Goal: Find specific page/section: Find specific page/section

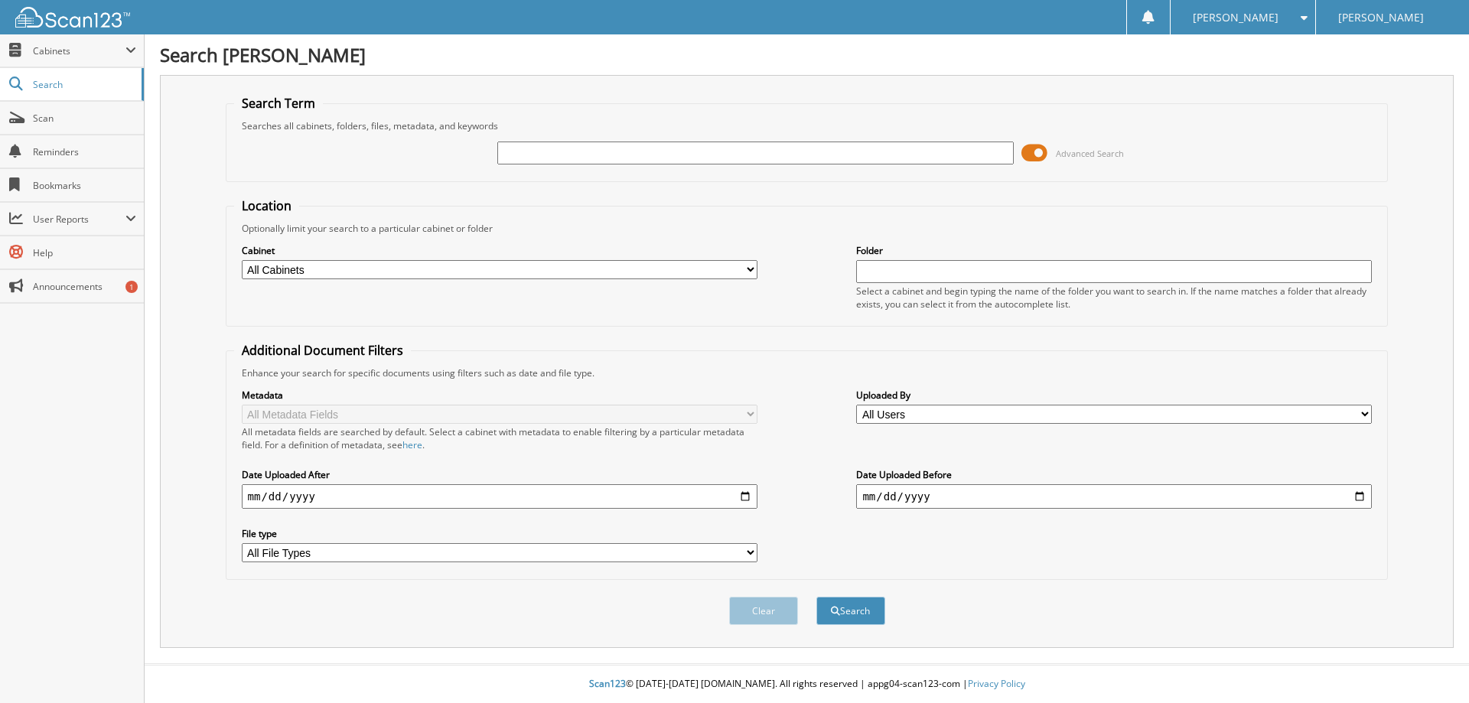
click at [793, 164] on input "text" at bounding box center [755, 153] width 516 height 23
type input "1FTFW7L84RFB5983001"
click at [861, 606] on button "Search" at bounding box center [850, 611] width 69 height 28
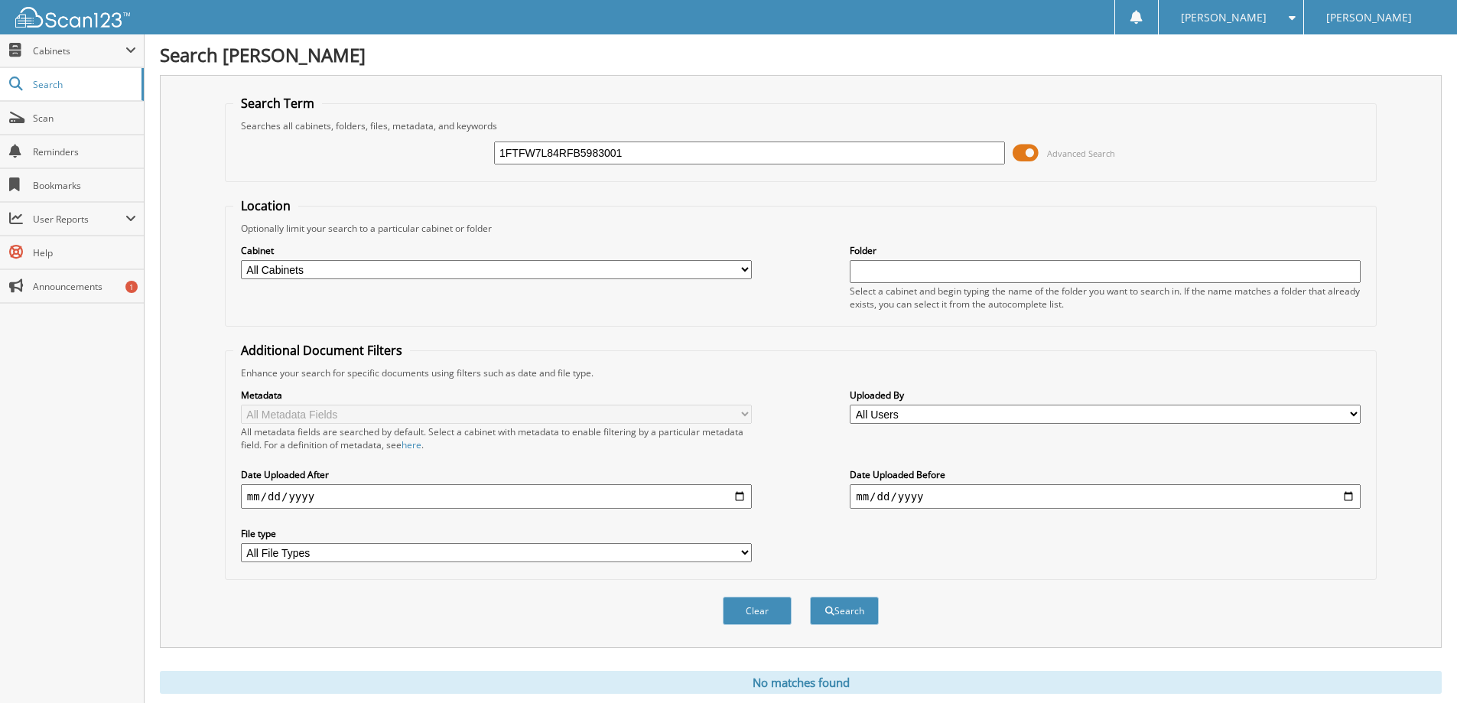
click at [731, 146] on input "1FTFW7L84RFB5983001" at bounding box center [749, 153] width 511 height 23
type input "1FTFW7L84RFB59830"
click at [810, 597] on button "Search" at bounding box center [844, 611] width 69 height 28
click at [578, 147] on input "1FTFW7L84RFB59830" at bounding box center [749, 153] width 511 height 23
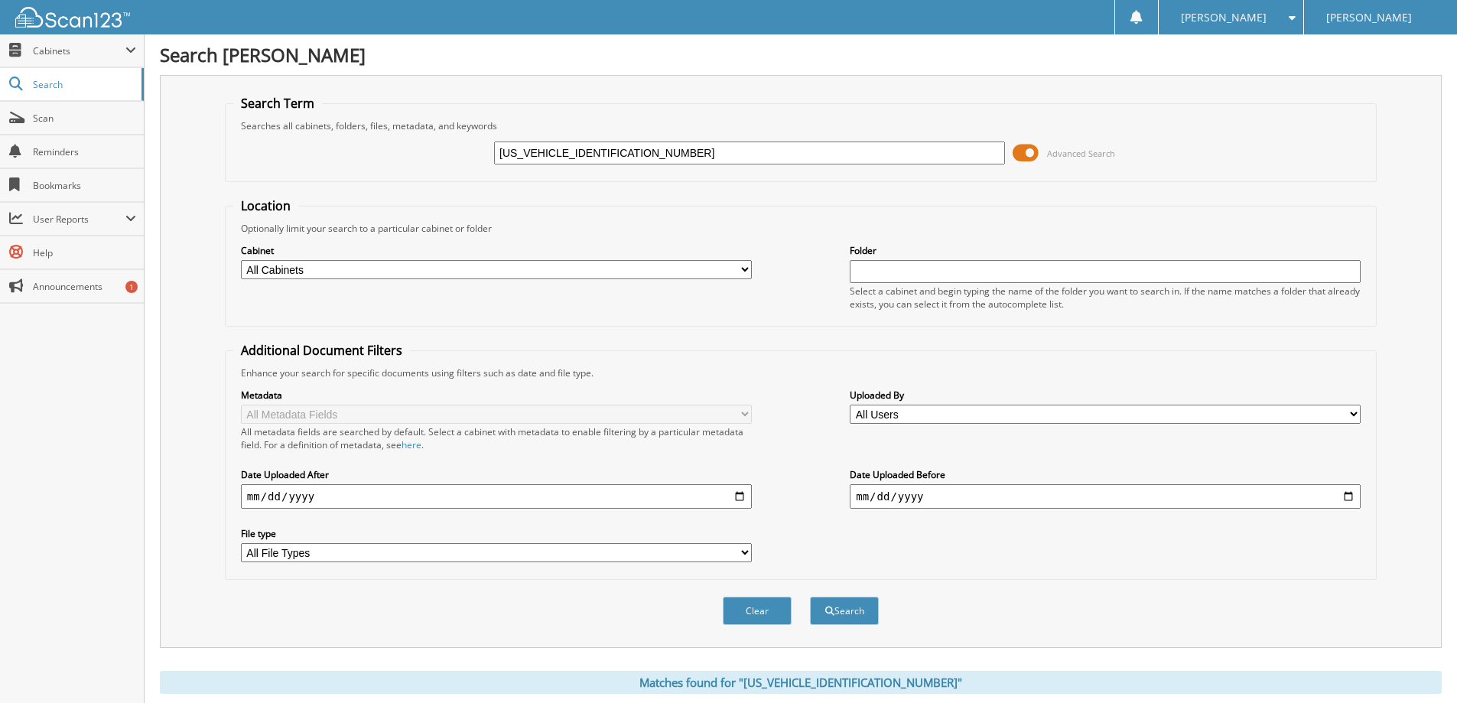
paste input "MCU9PA1PUB0879201"
type input "1FMCU9PA1PUB08792"
click at [810, 597] on button "Search" at bounding box center [844, 611] width 69 height 28
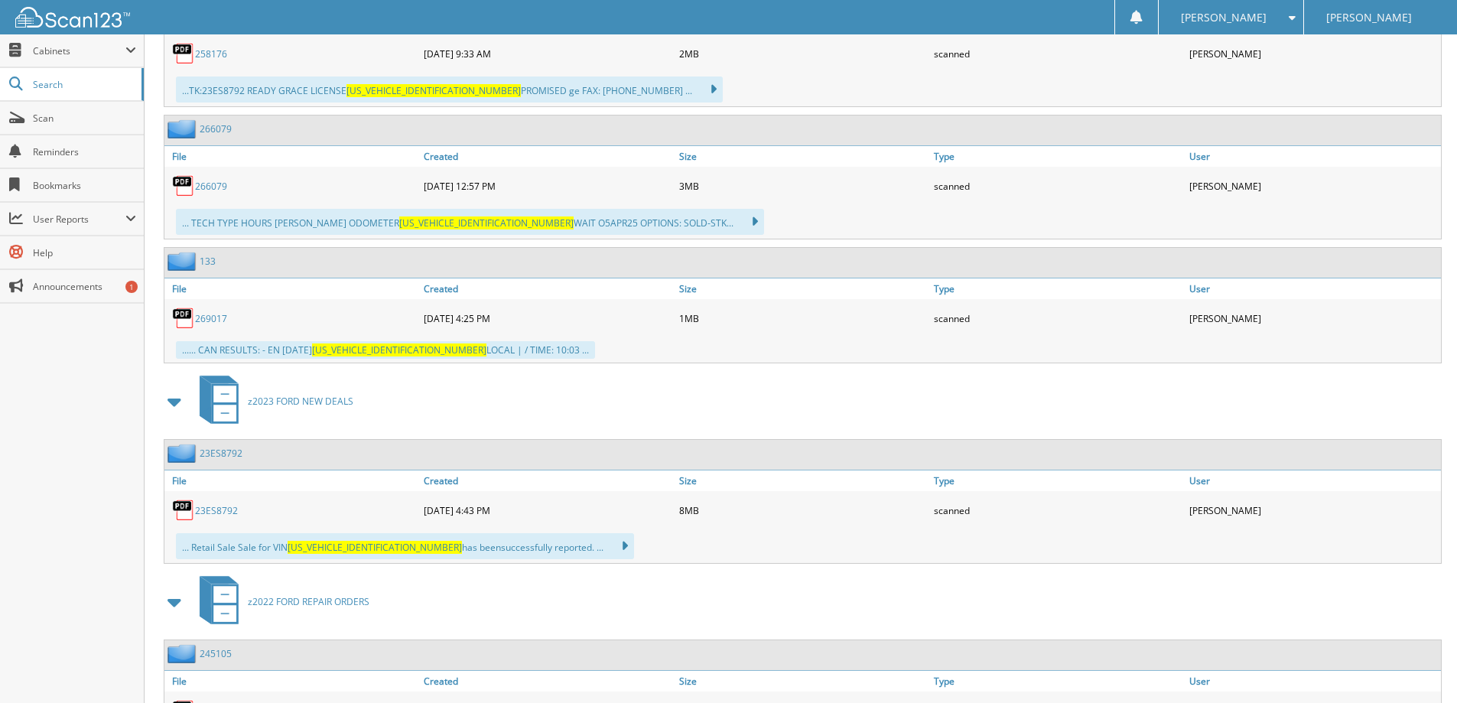
scroll to position [2142, 0]
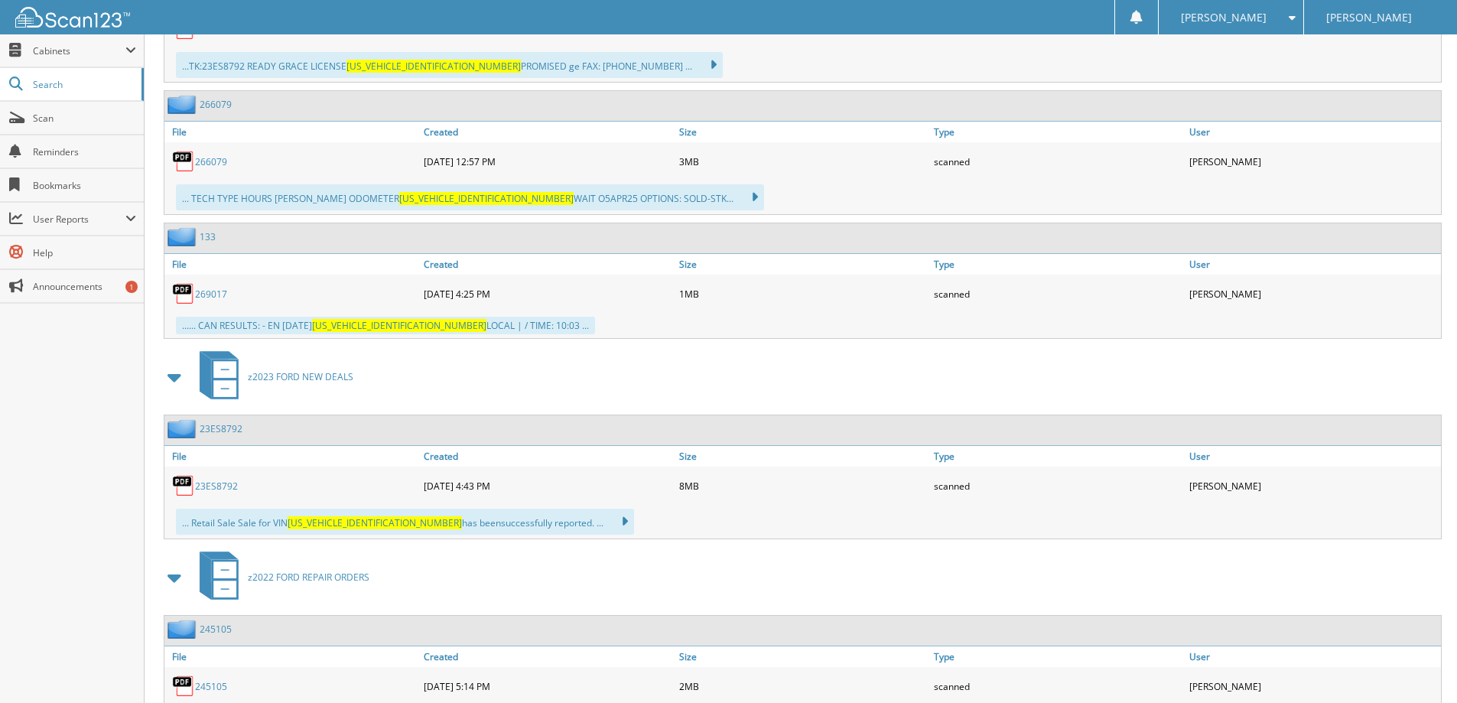
click at [222, 481] on link "23ES8792" at bounding box center [216, 486] width 43 height 13
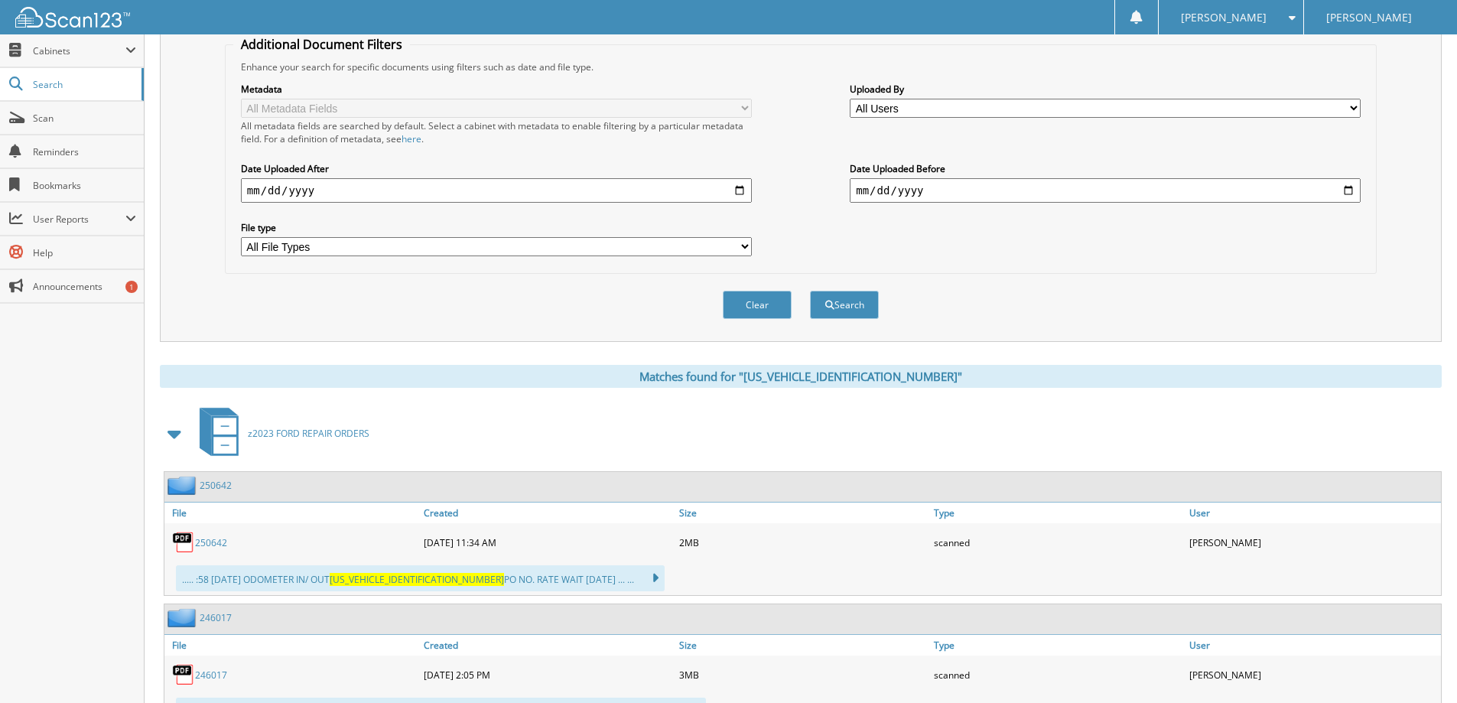
scroll to position [77, 0]
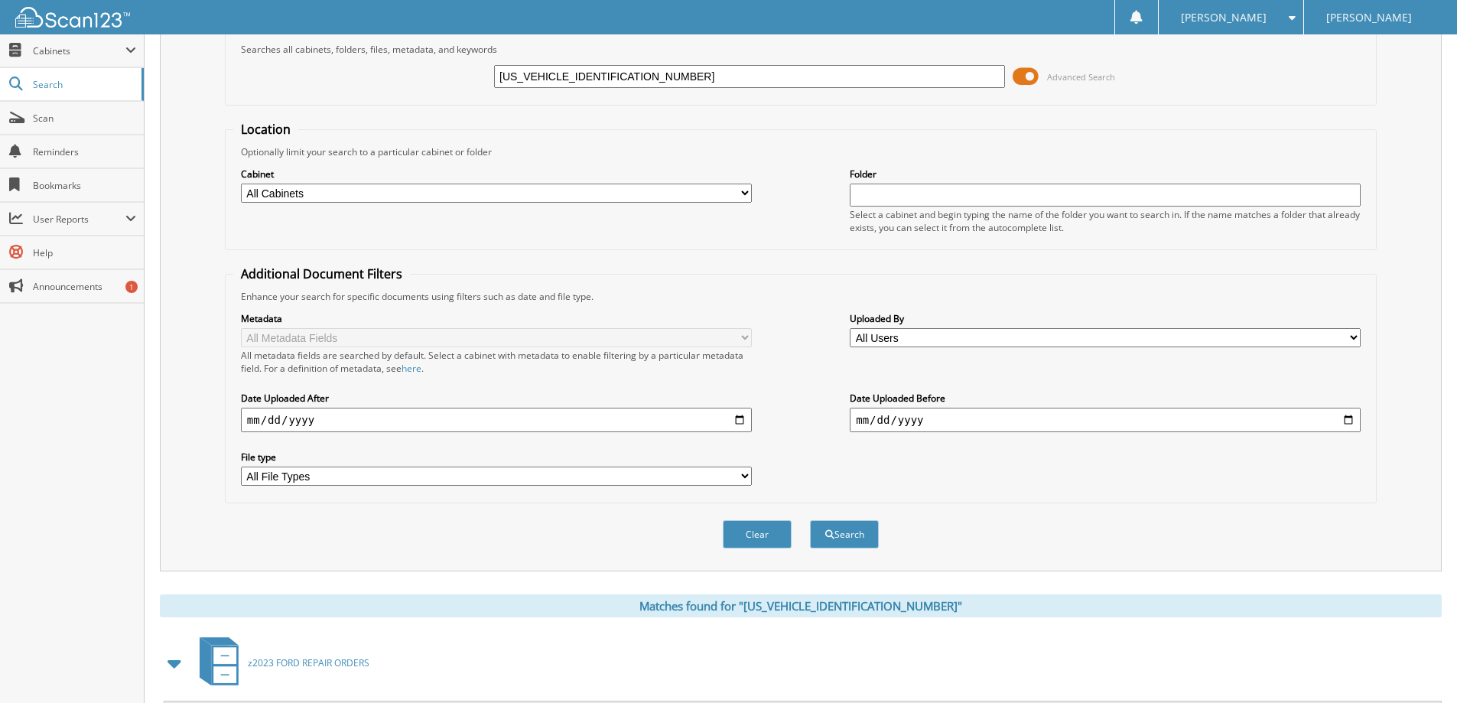
click at [705, 83] on input "1FMCU9PA1PUB08792" at bounding box center [749, 76] width 511 height 23
paste input "TER4FH7KLA0192401"
type input "1FTER4FH7KLA01924"
click at [810, 520] on button "Search" at bounding box center [844, 534] width 69 height 28
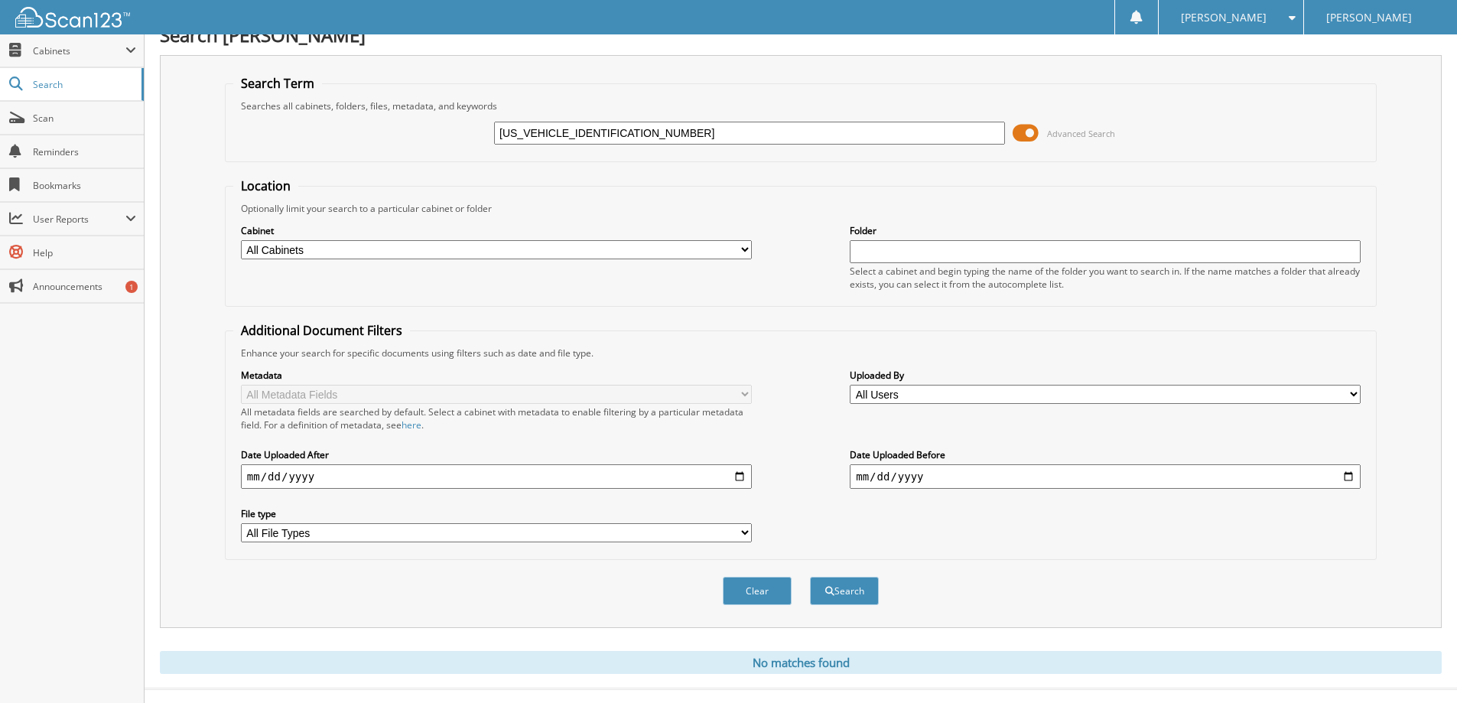
scroll to position [45, 0]
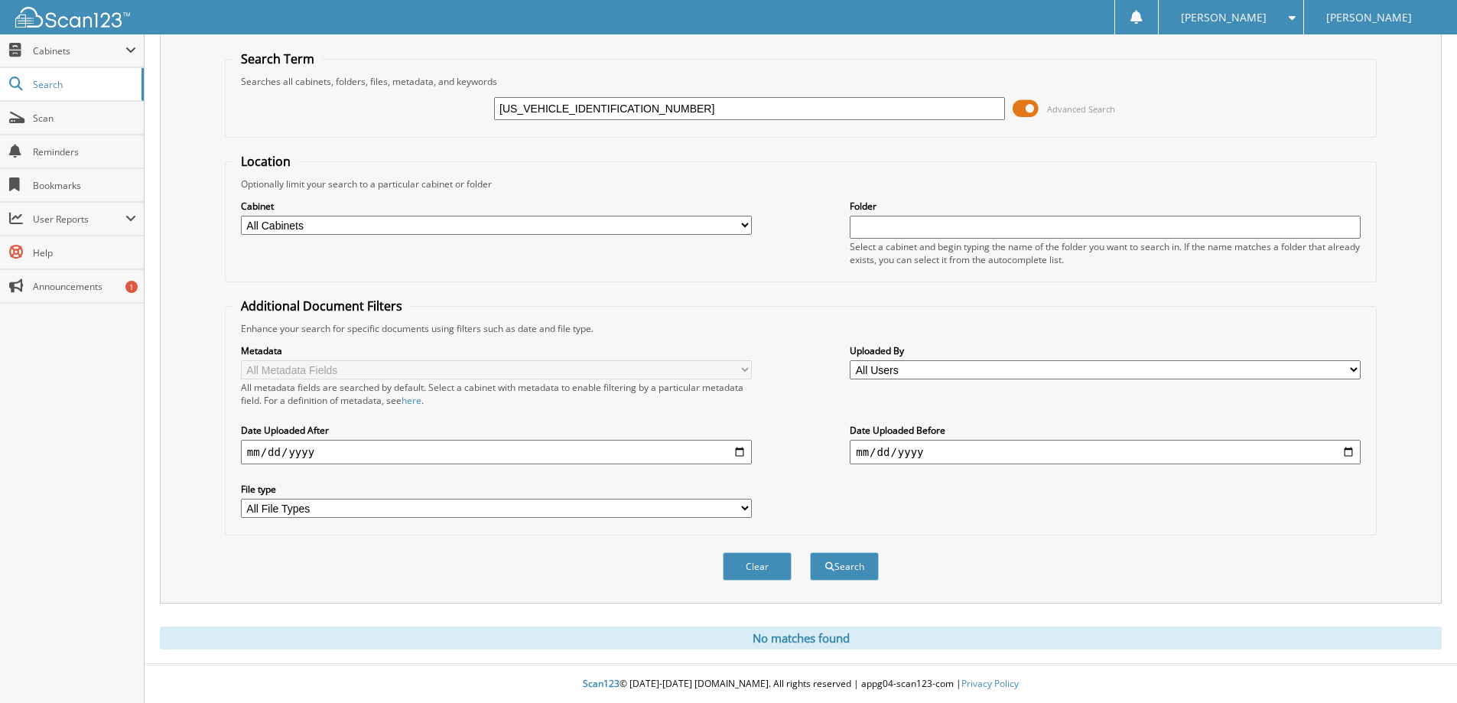
click at [613, 109] on input "[US_VEHICLE_IDENTIFICATION_NUMBER]" at bounding box center [749, 108] width 511 height 23
click at [613, 109] on input "1FTER4FH7KLA01924" at bounding box center [749, 108] width 511 height 23
paste input "3FMCR9B63RRF1238401"
type input "[US_VEHICLE_IDENTIFICATION_NUMBER]"
click at [810, 552] on button "Search" at bounding box center [844, 566] width 69 height 28
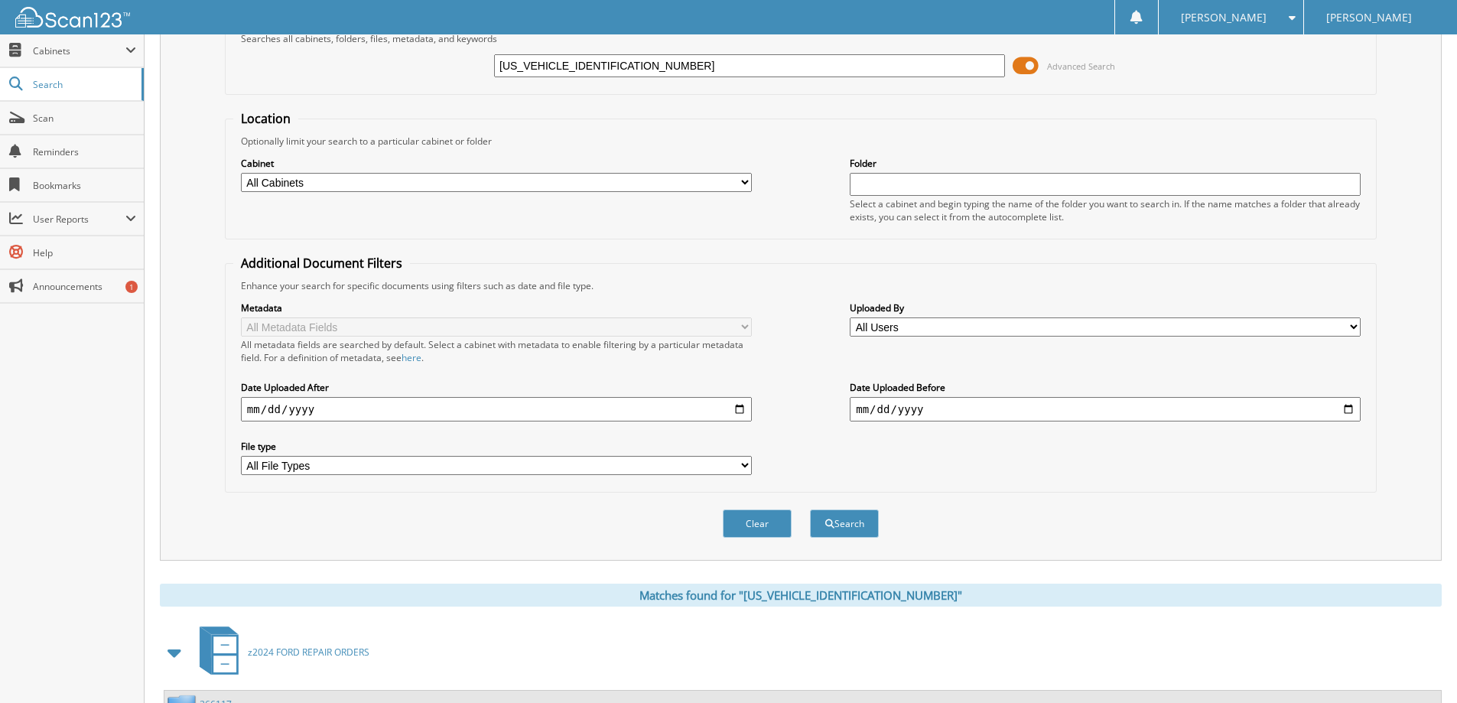
scroll to position [77, 0]
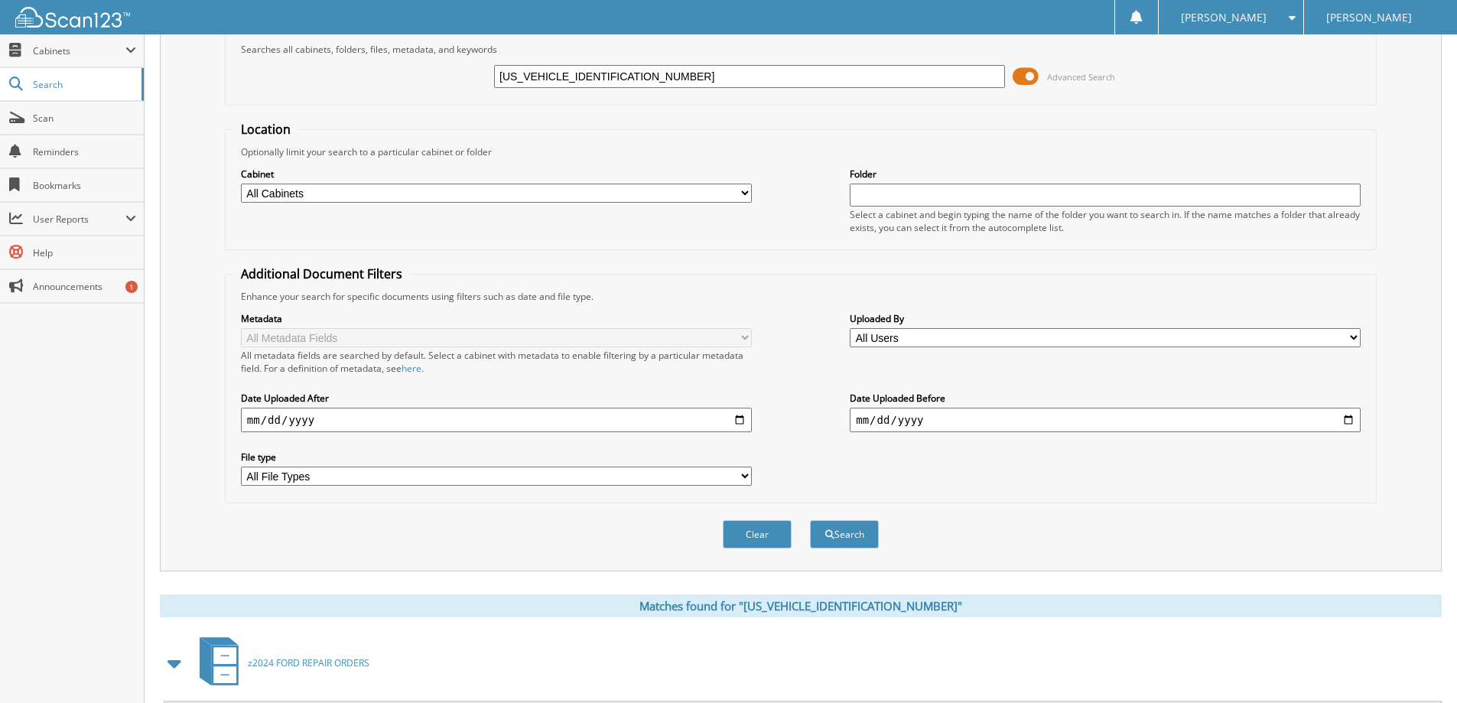
click at [793, 81] on input "3FMCR9B63RRF12384" at bounding box center [749, 76] width 511 height 23
paste input "1C4HJXEG4PW58794101"
type input "1C4HJXEG4PW5879410"
click at [810, 520] on button "Search" at bounding box center [844, 534] width 69 height 28
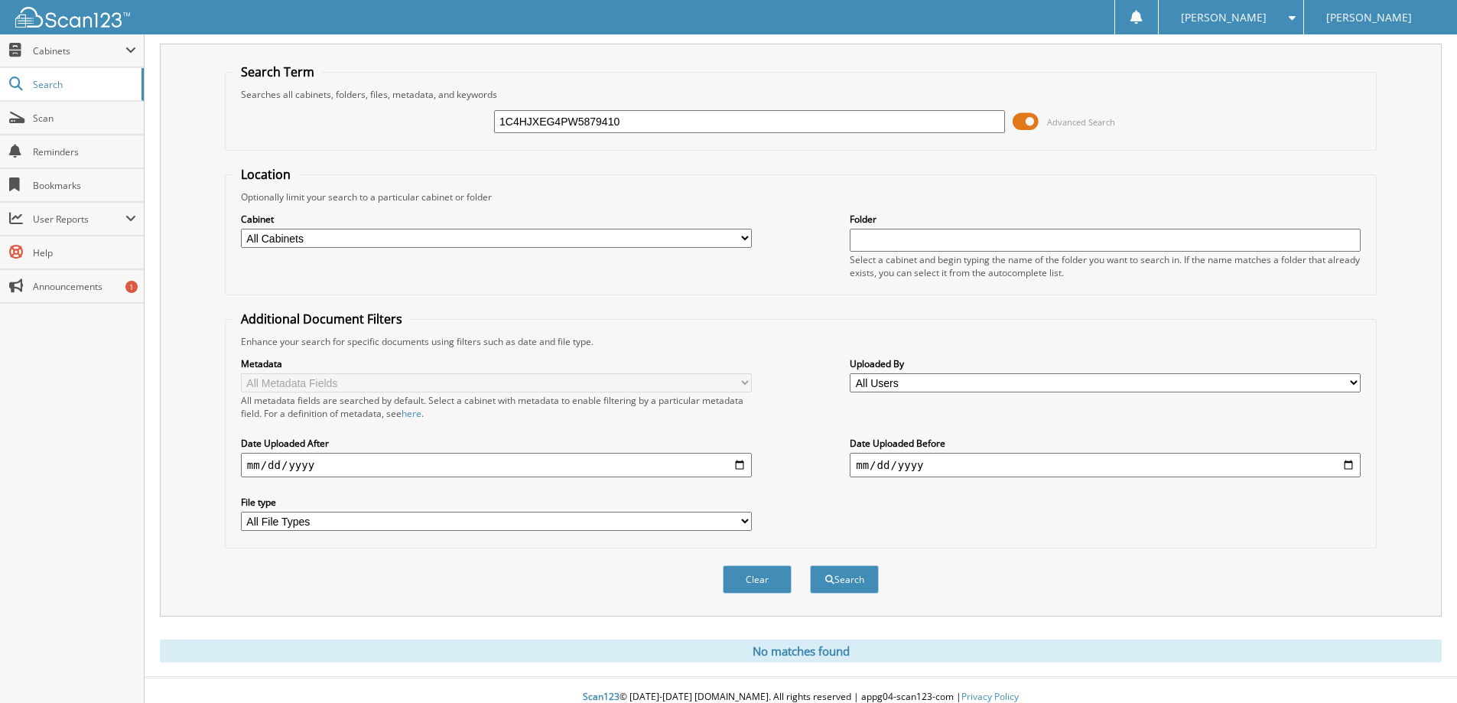
scroll to position [45, 0]
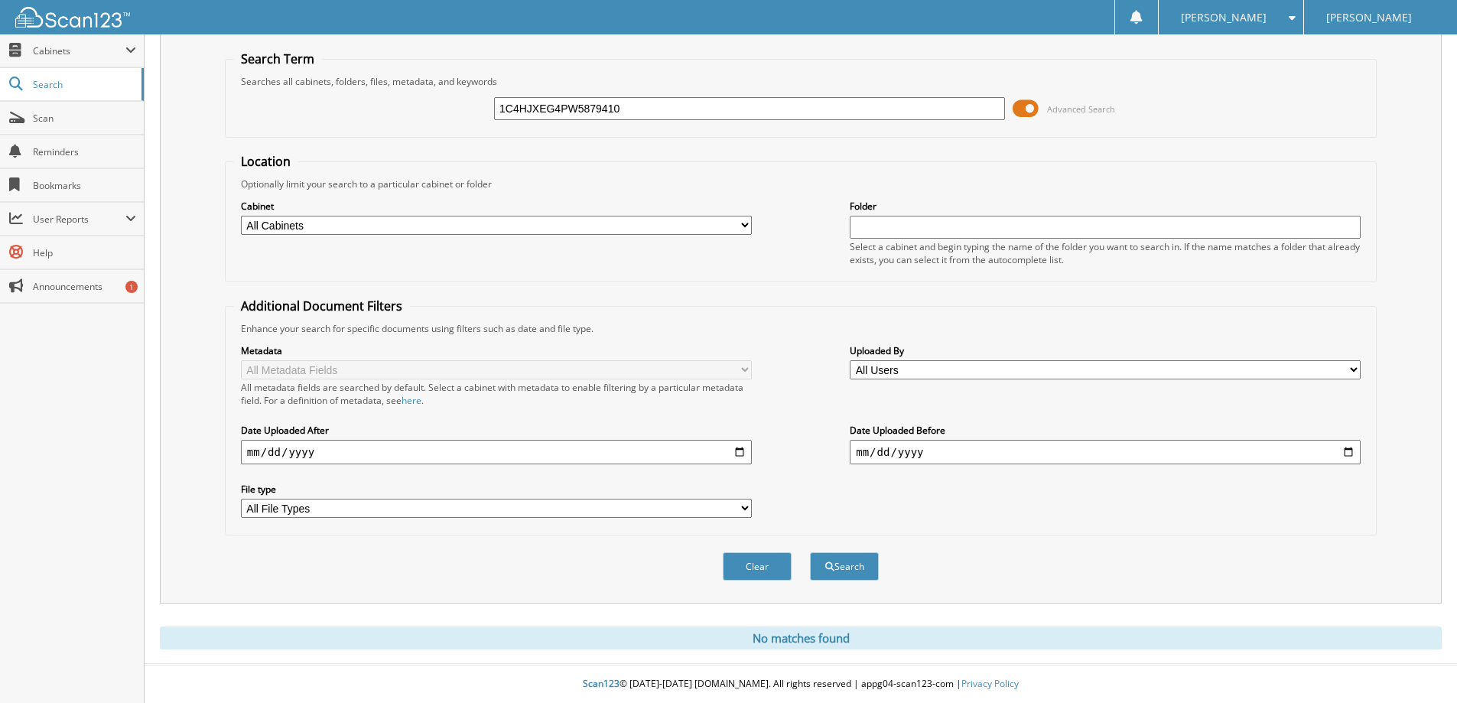
click at [638, 104] on input "1C4HJXEG4PW5879410" at bounding box center [749, 108] width 511 height 23
drag, startPoint x: 612, startPoint y: 107, endPoint x: 656, endPoint y: 114, distance: 44.1
click at [656, 114] on input "1C4HJXEG4PW5879410" at bounding box center [749, 108] width 511 height 23
type input "1C4HJXEG4PW587941"
click at [810, 552] on button "Search" at bounding box center [844, 566] width 69 height 28
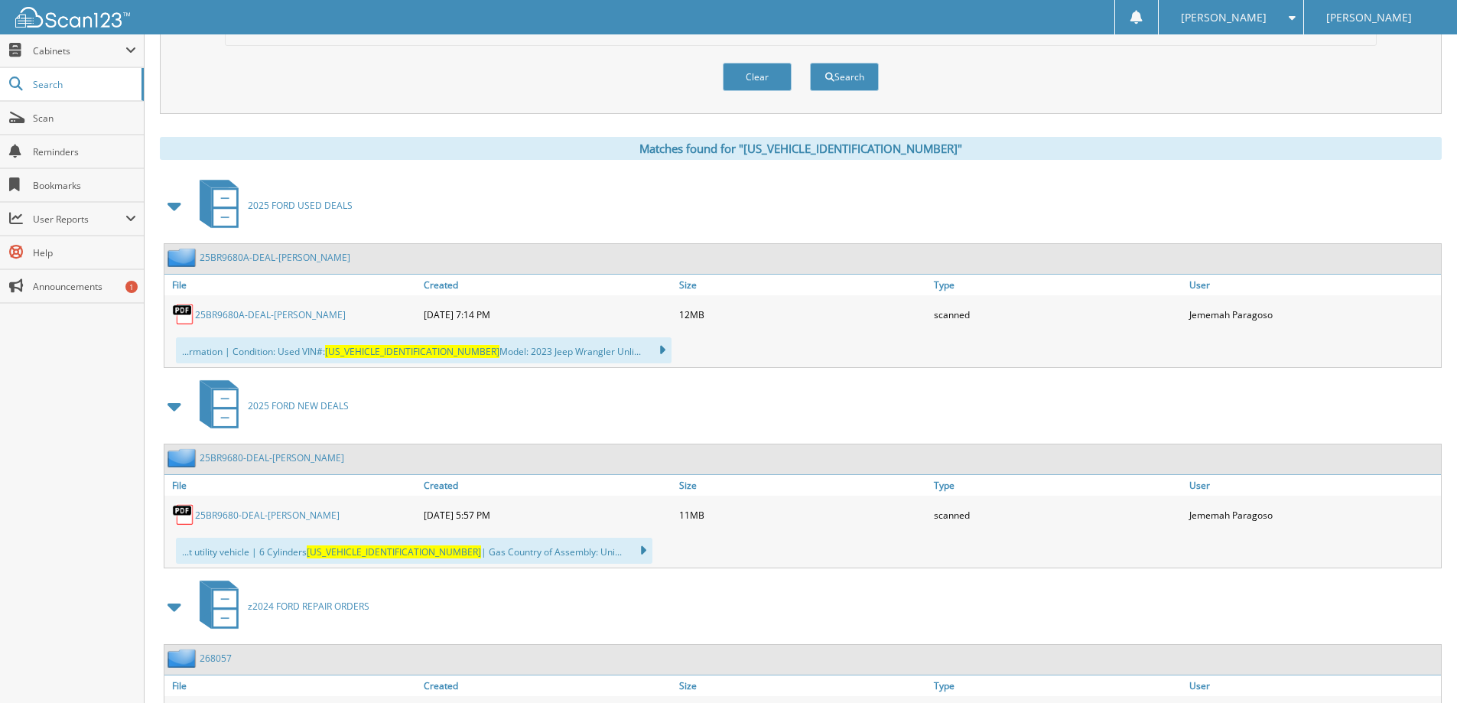
scroll to position [536, 0]
click at [303, 314] on link "25BR9680A-DEAL-[PERSON_NAME]" at bounding box center [270, 313] width 151 height 13
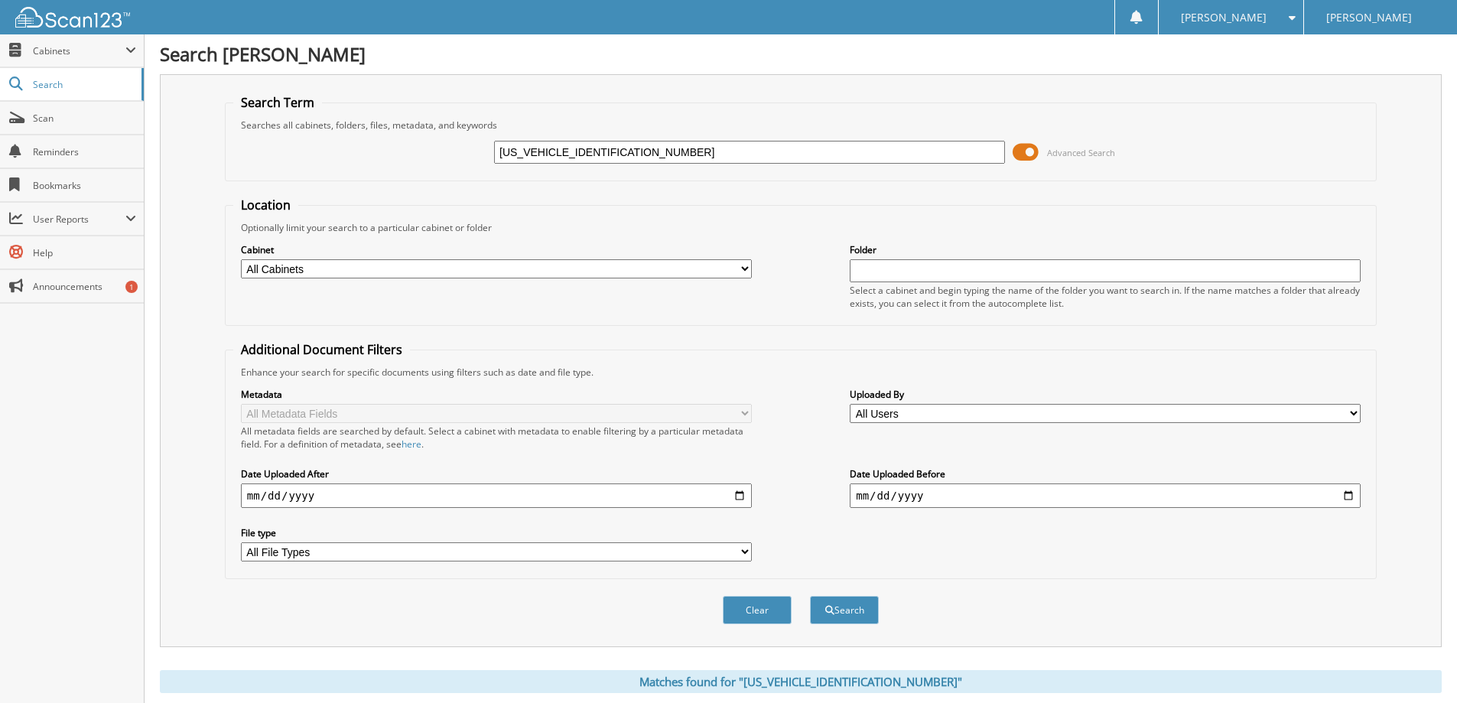
scroll to position [0, 0]
click at [717, 143] on input "[US_VEHICLE_IDENTIFICATION_NUMBER]" at bounding box center [749, 153] width 511 height 23
paste input "[VEHICLE_IDENTIFICATION_NUMBER]"
type input "[US_VEHICLE_IDENTIFICATION_NUMBER]"
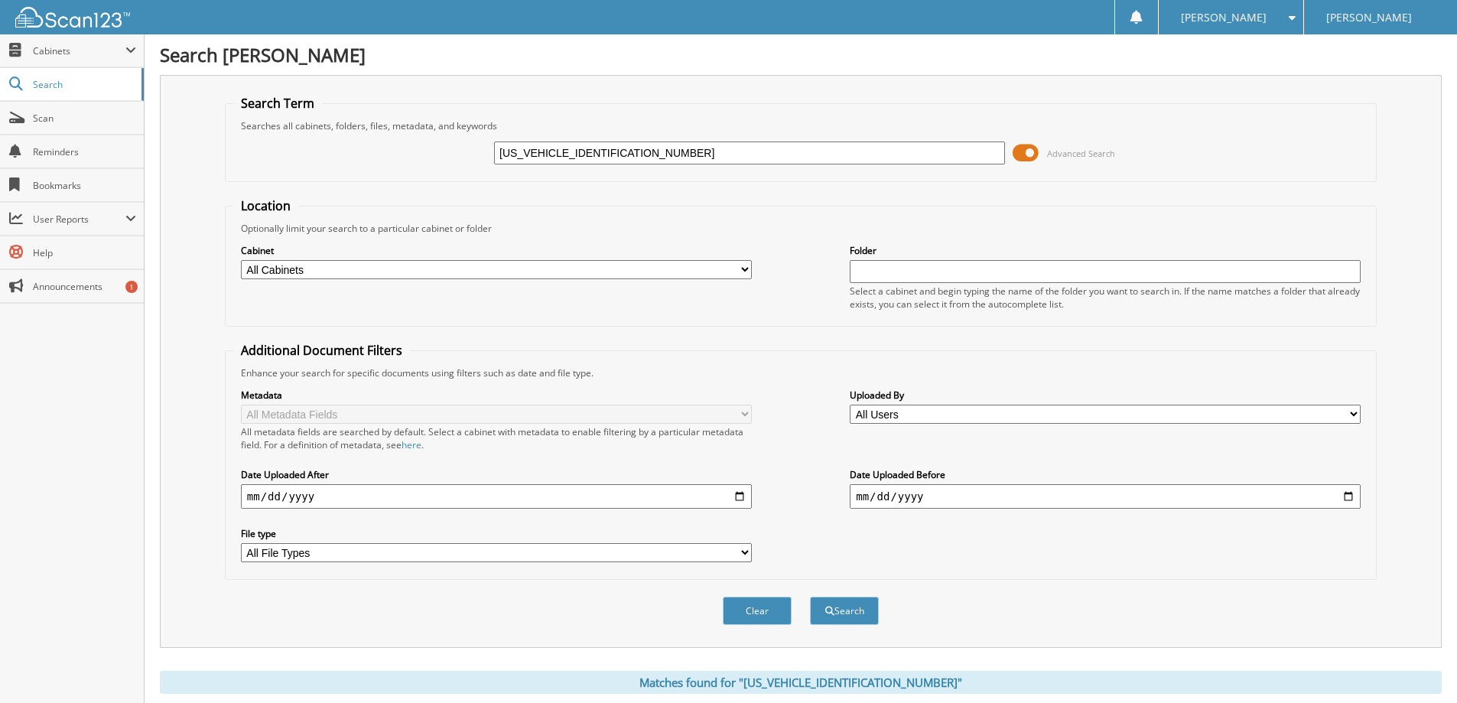
click at [810, 597] on button "Search" at bounding box center [844, 611] width 69 height 28
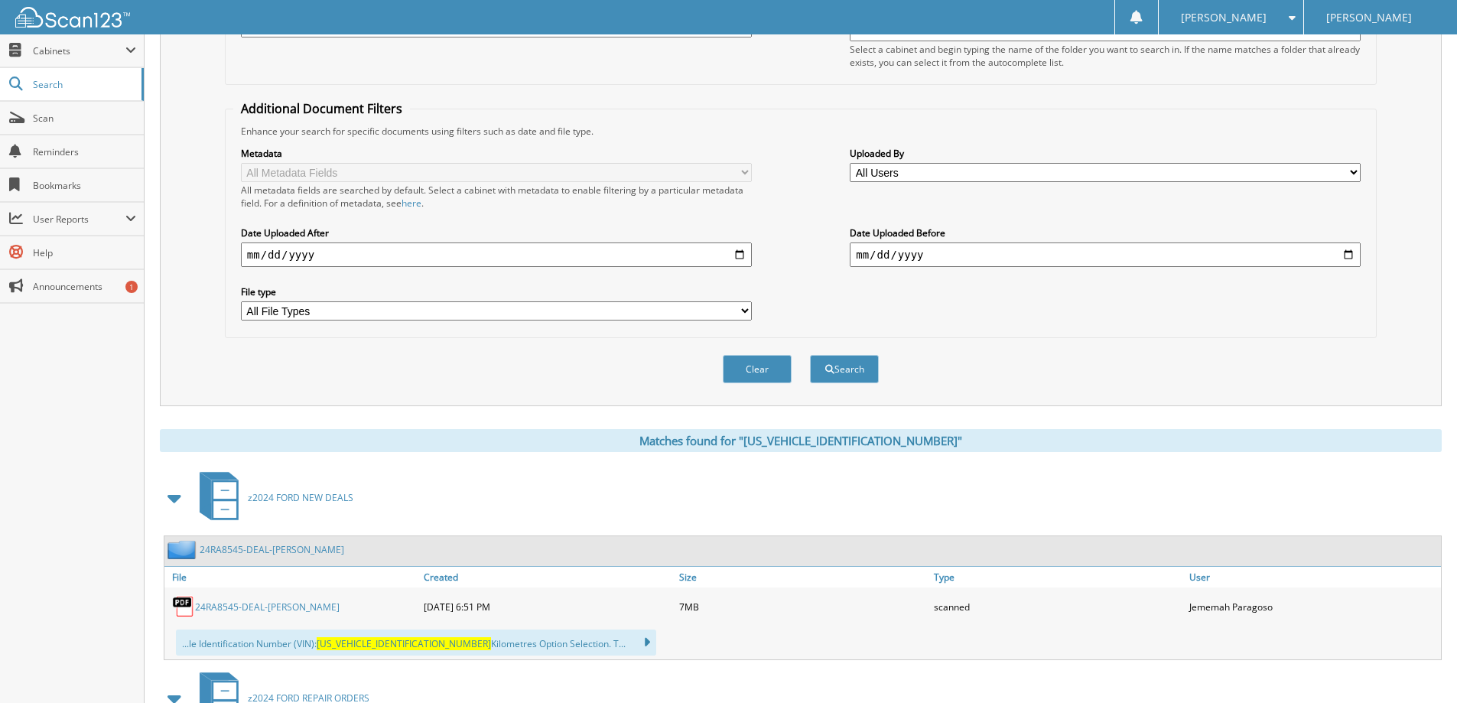
scroll to position [383, 0]
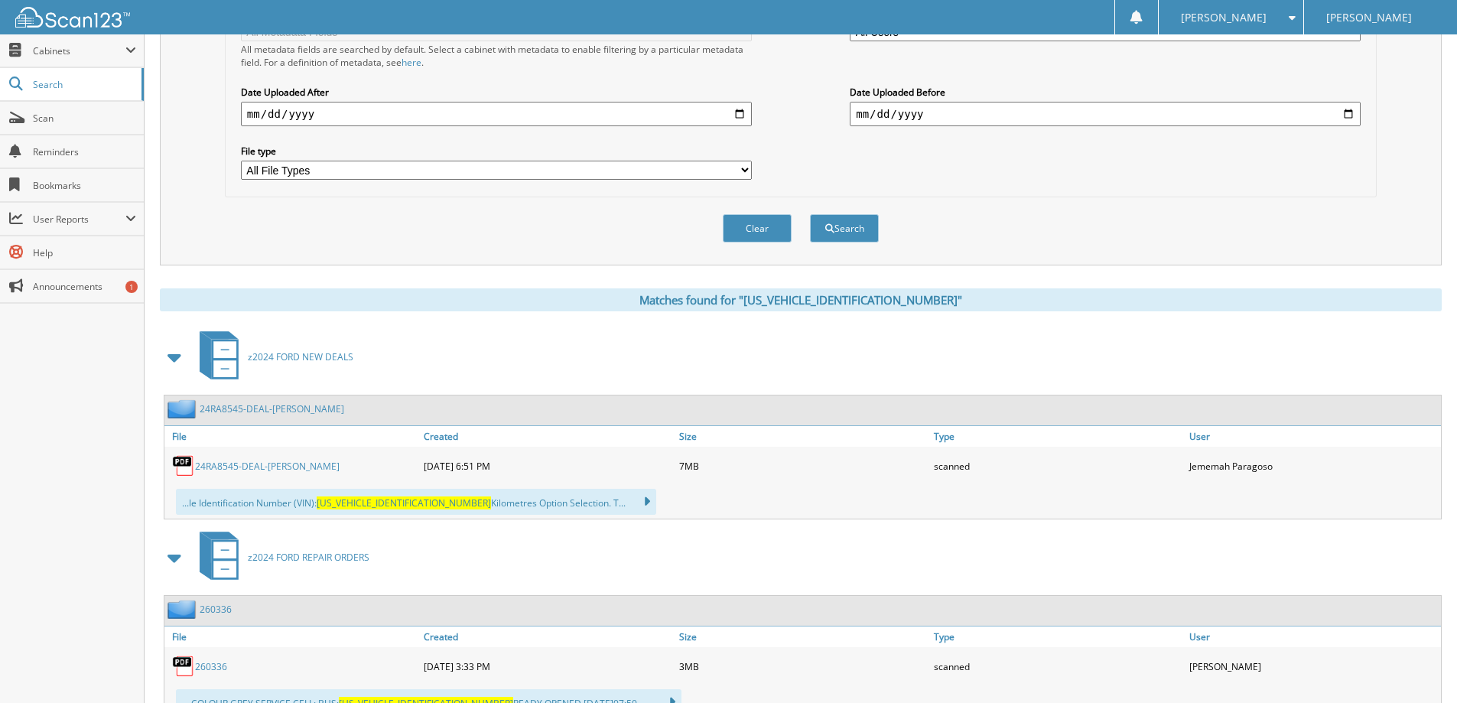
click at [303, 467] on link "24RA8545-DEAL-[PERSON_NAME]" at bounding box center [267, 466] width 145 height 13
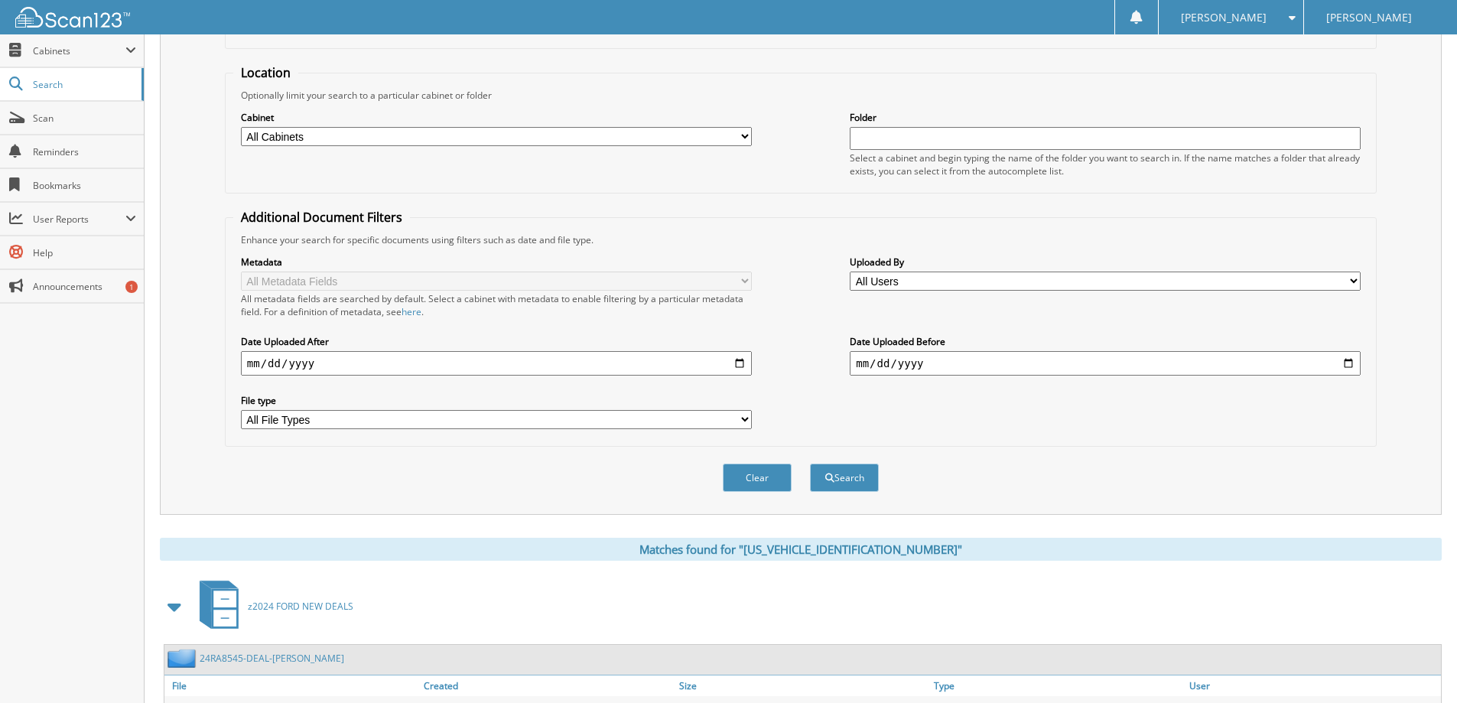
scroll to position [0, 0]
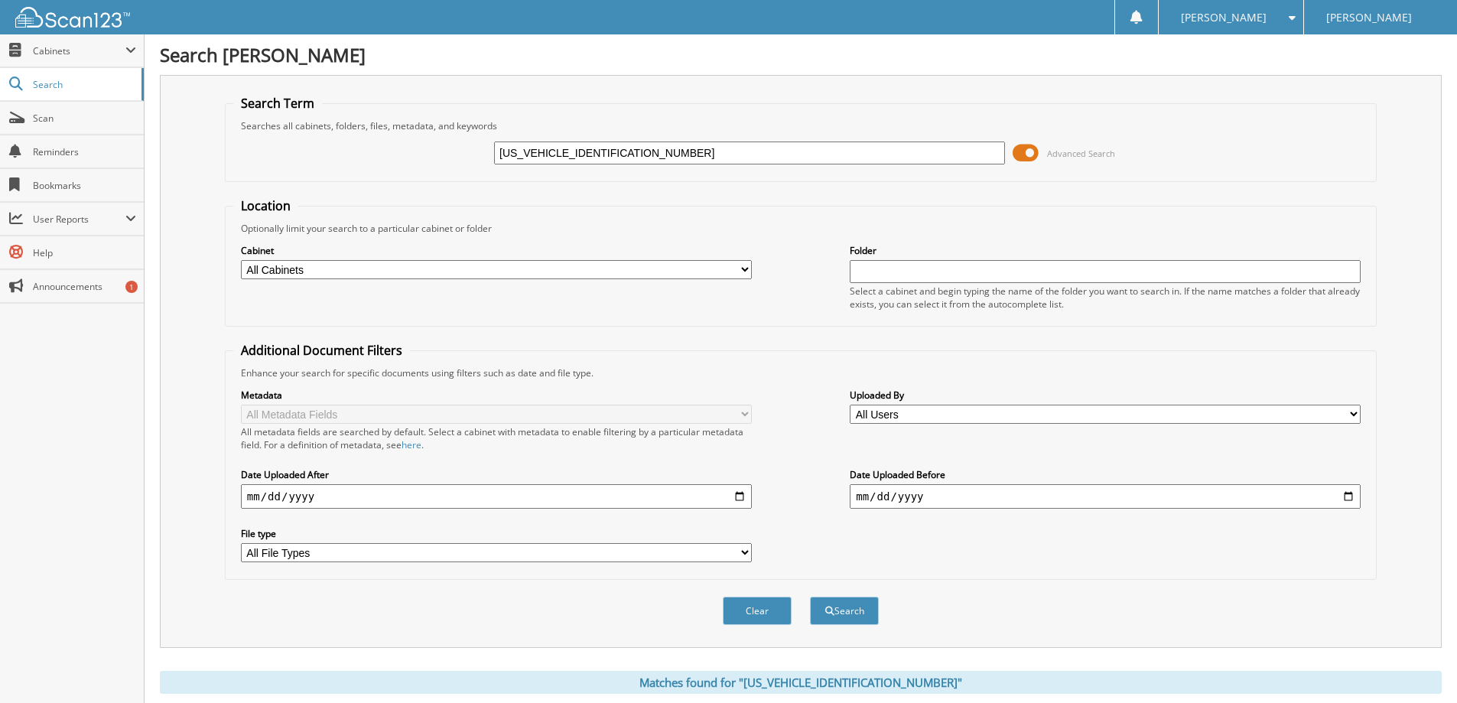
click at [721, 153] on input "[US_VEHICLE_IDENTIFICATION_NUMBER]" at bounding box center [749, 153] width 511 height 23
paste input "FW1ED8NFB6569501"
type input "[US_VEHICLE_IDENTIFICATION_NUMBER]"
click at [810, 597] on button "Search" at bounding box center [844, 611] width 69 height 28
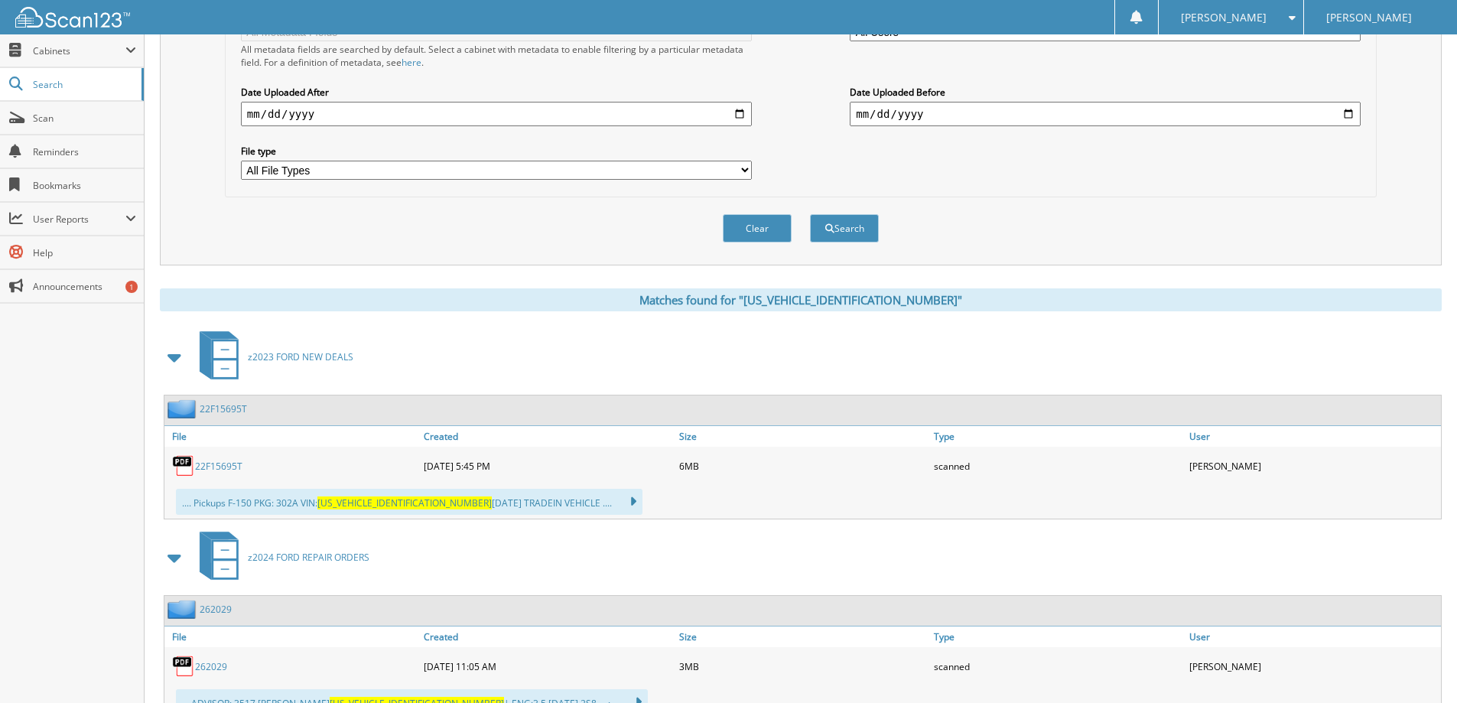
scroll to position [612, 0]
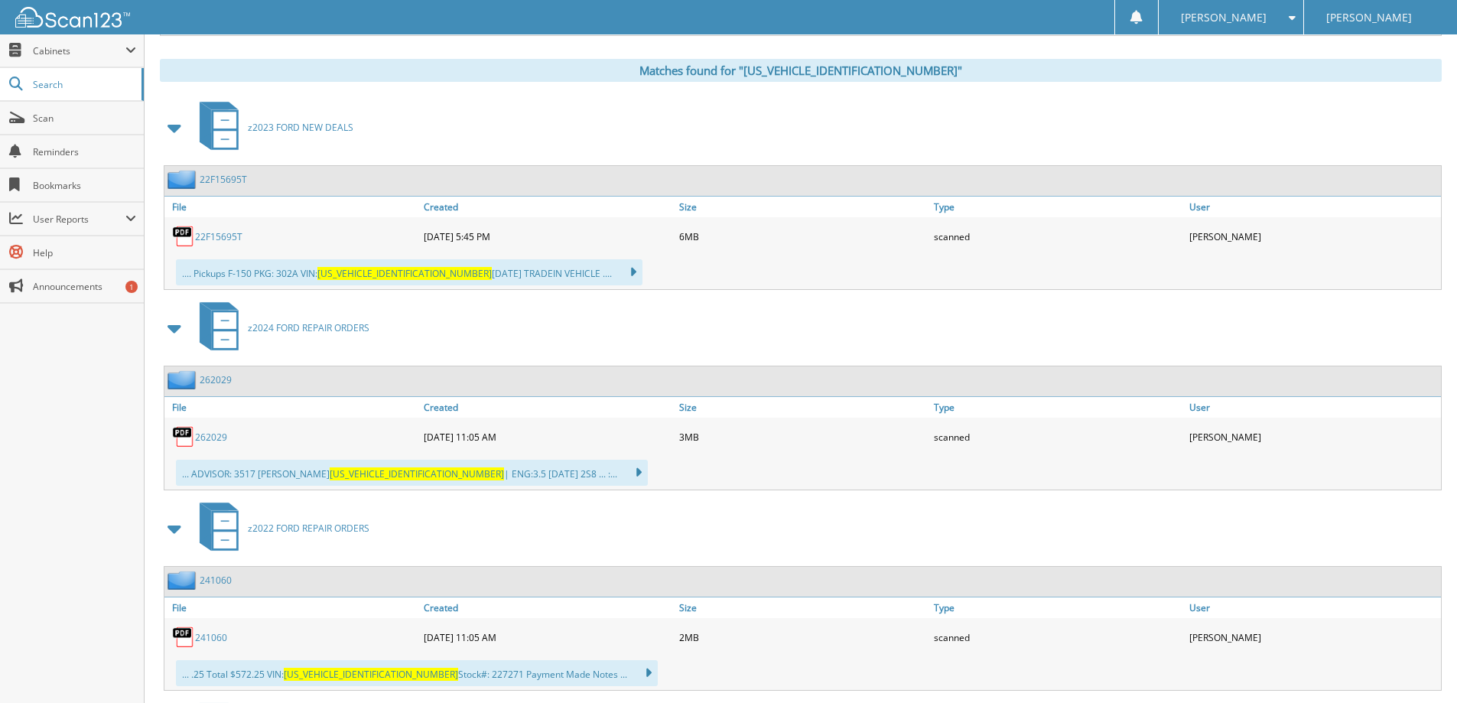
click at [199, 239] on link "22F15695T" at bounding box center [218, 236] width 47 height 13
